Goal: Information Seeking & Learning: Get advice/opinions

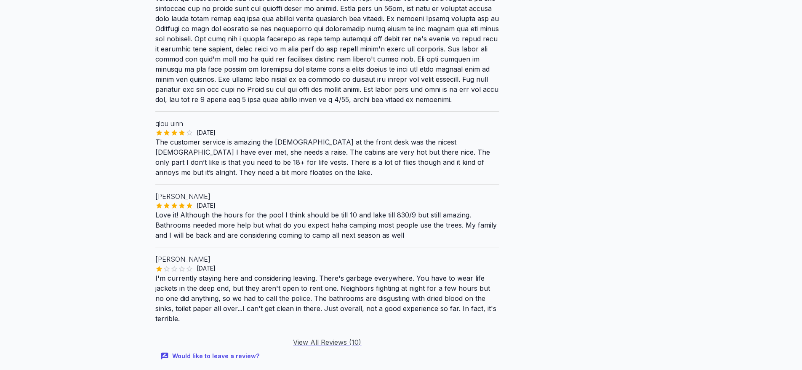
scroll to position [1179, 0]
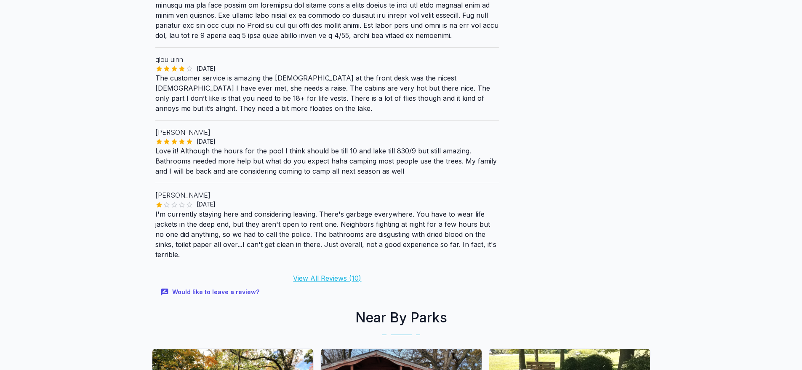
click at [321, 274] on link "View All Reviews ( 10 )" at bounding box center [327, 278] width 68 height 8
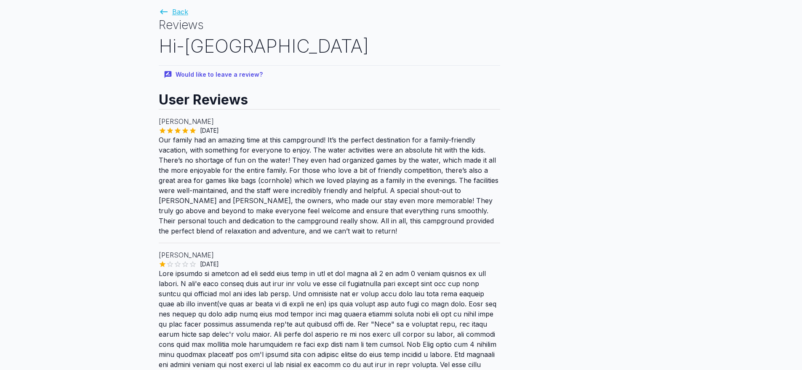
click at [173, 8] on link "Back" at bounding box center [173, 12] width 29 height 8
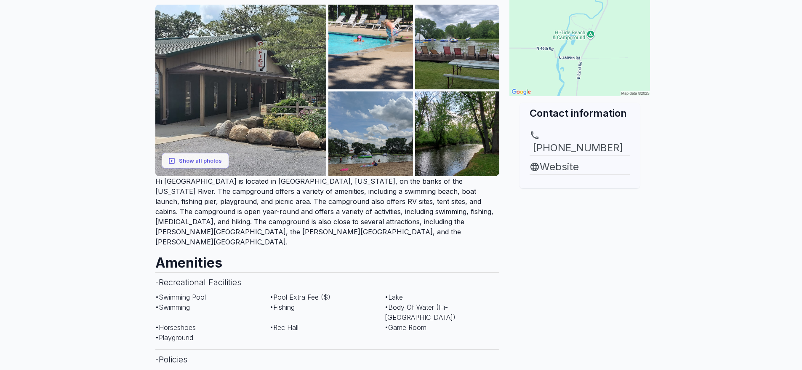
scroll to position [126, 0]
click at [573, 159] on link "Website" at bounding box center [580, 166] width 100 height 15
